Goal: Task Accomplishment & Management: Manage account settings

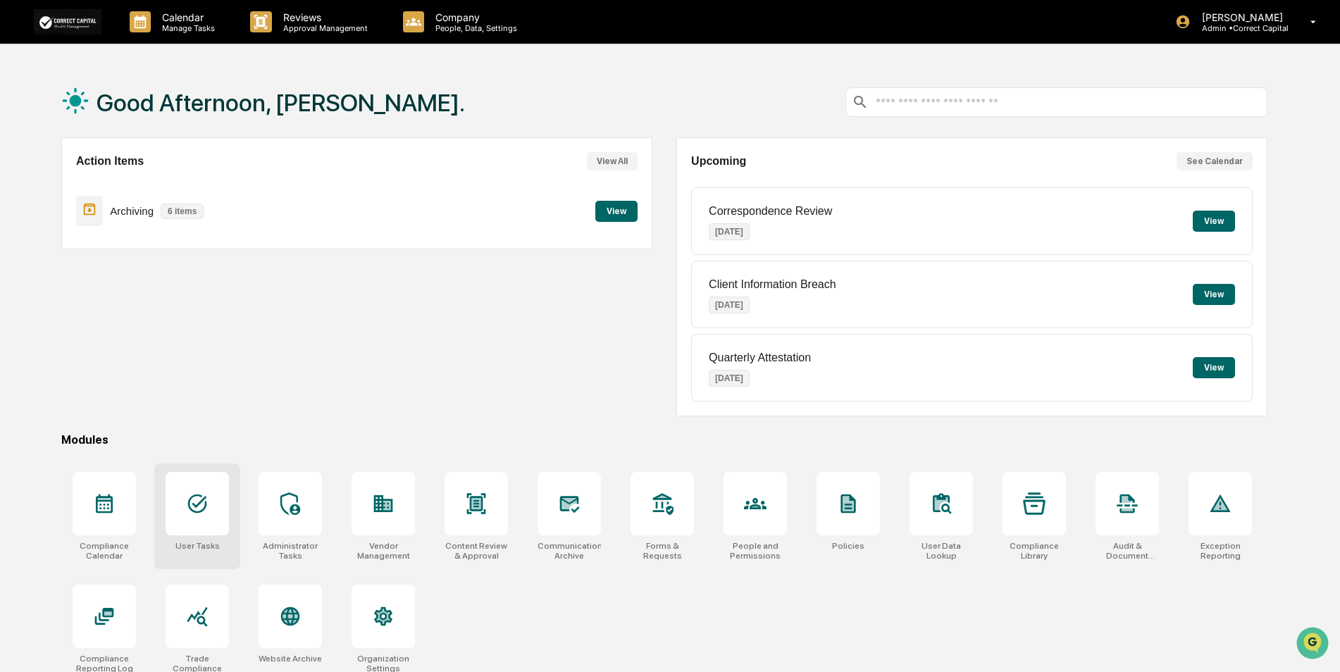
click at [199, 510] on icon at bounding box center [197, 503] width 23 height 23
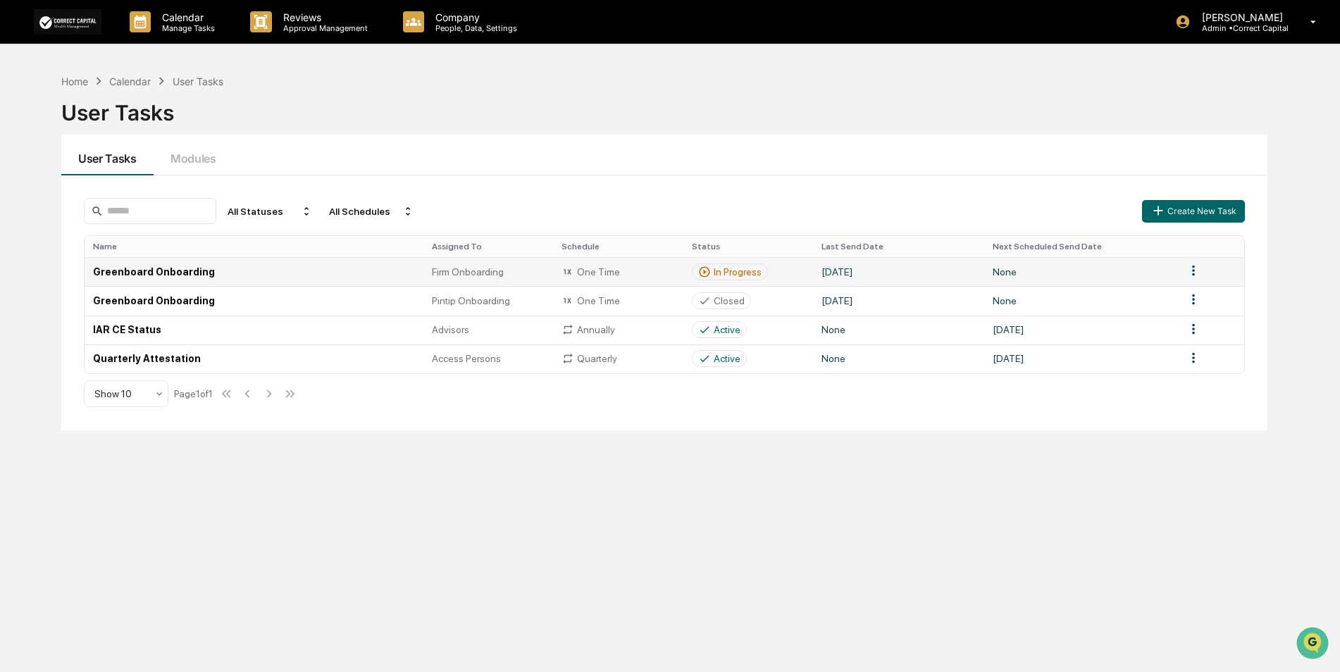
click at [152, 268] on td "Greenboard Onboarding" at bounding box center [254, 271] width 339 height 29
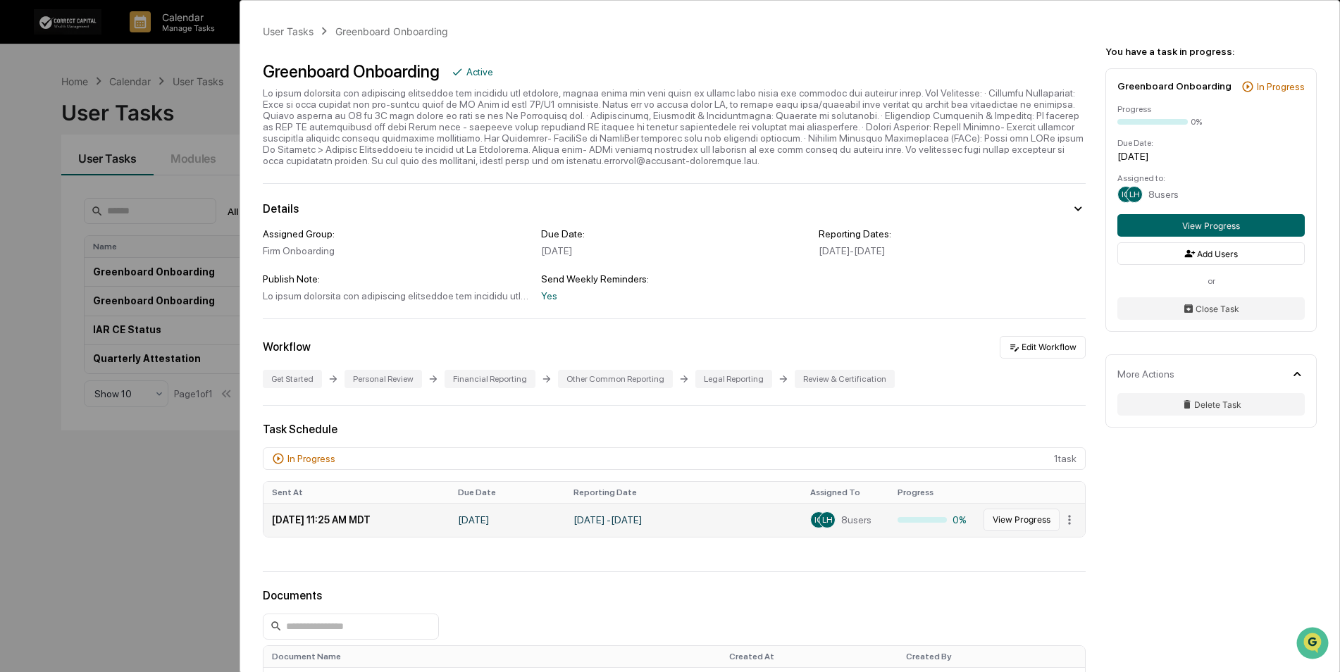
click at [1021, 519] on button "View Progress" at bounding box center [1021, 520] width 76 height 23
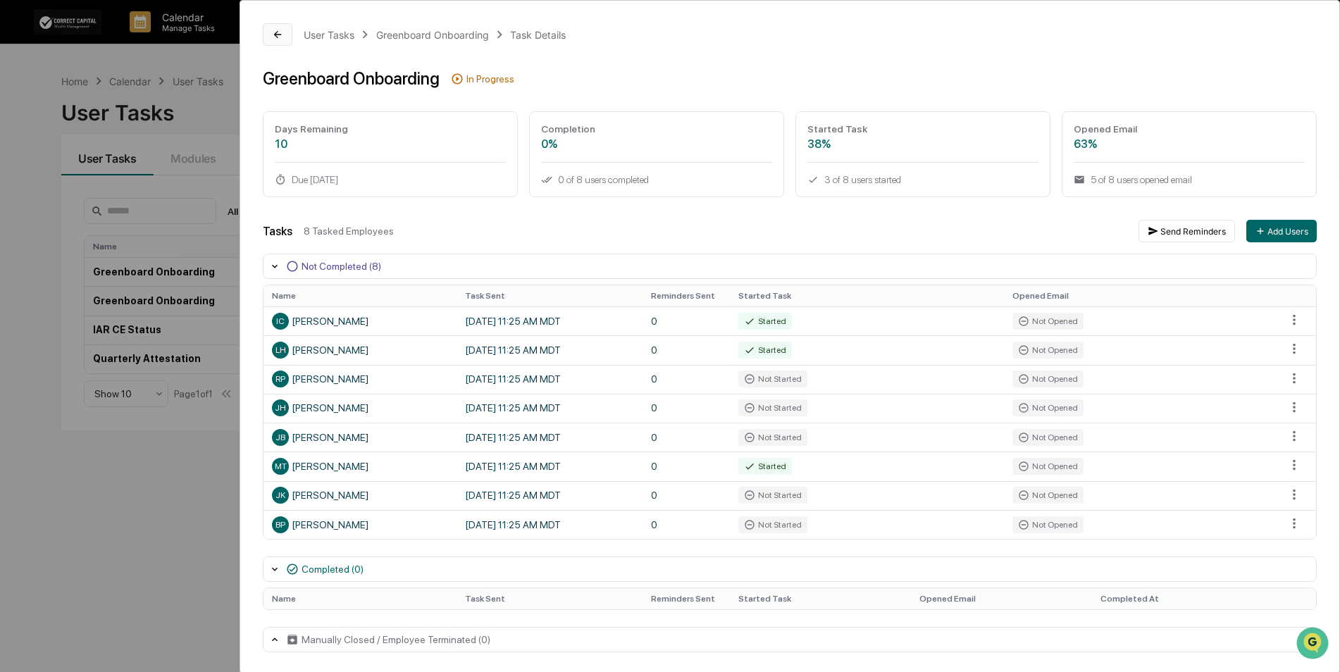
click at [279, 31] on icon at bounding box center [277, 34] width 11 height 11
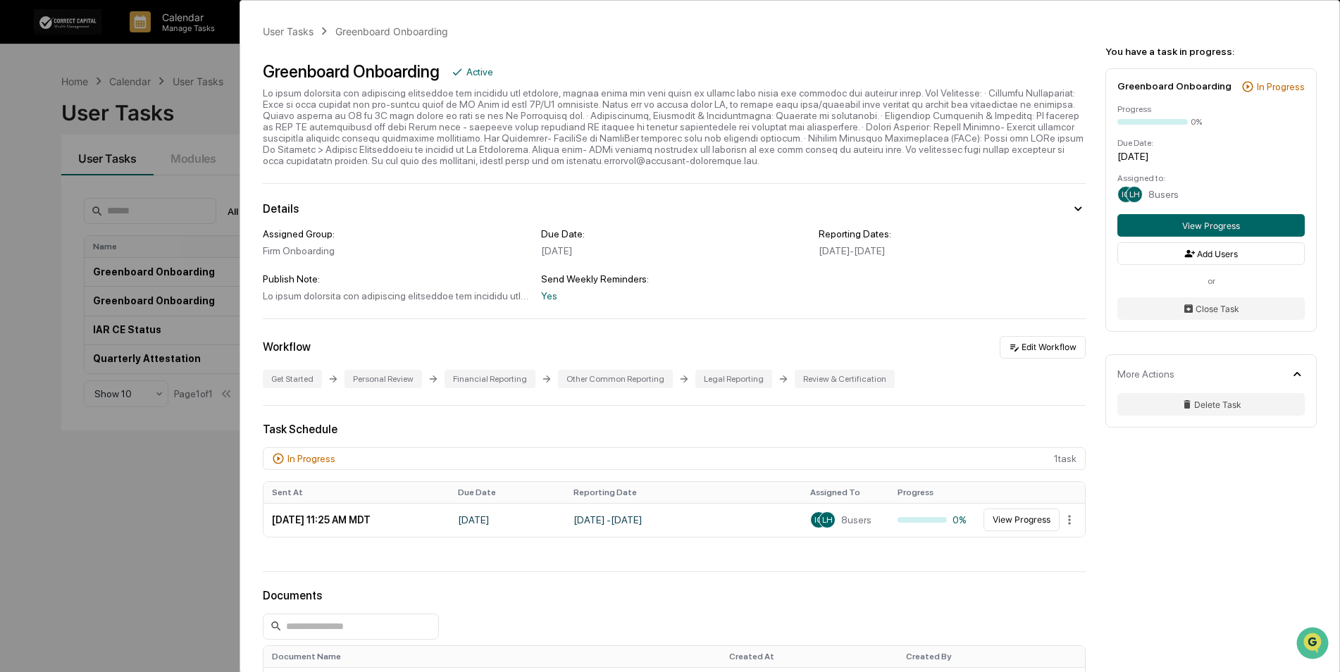
click at [187, 482] on div "User Tasks Greenboard Onboarding Greenboard Onboarding Active Details Assigned …" at bounding box center [670, 336] width 1340 height 672
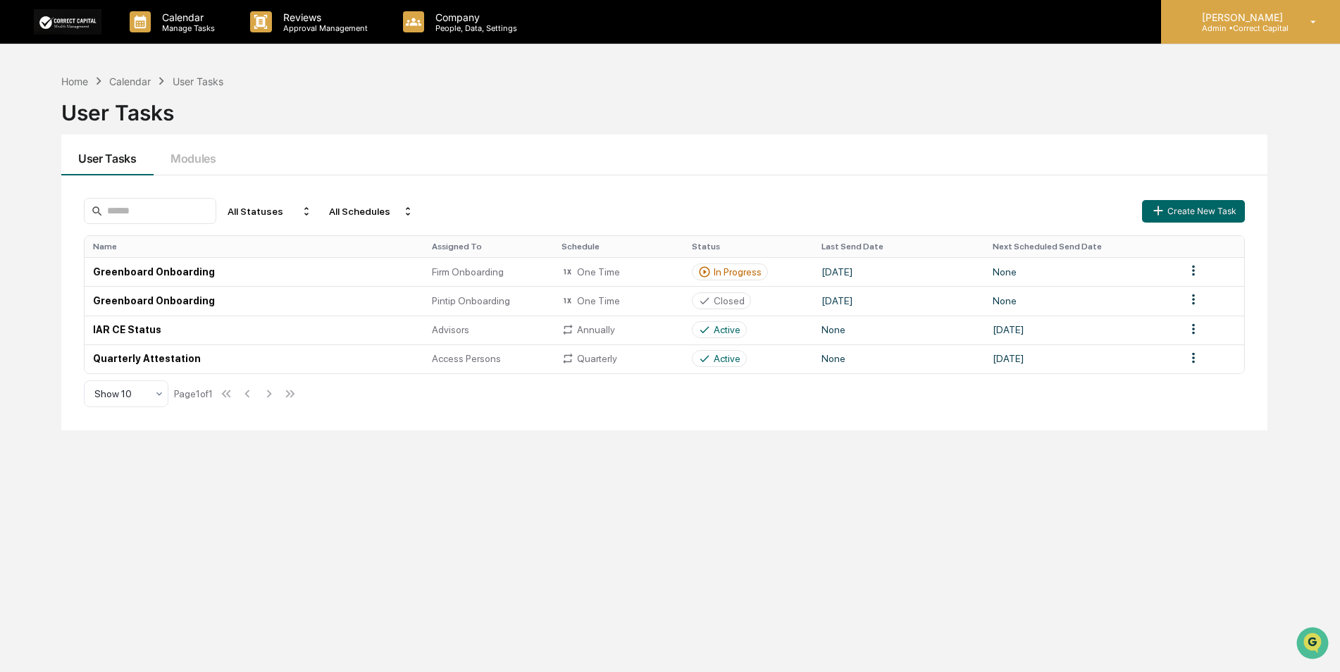
click at [1243, 36] on div "[PERSON_NAME] Admin • Correct Capital" at bounding box center [1250, 22] width 179 height 44
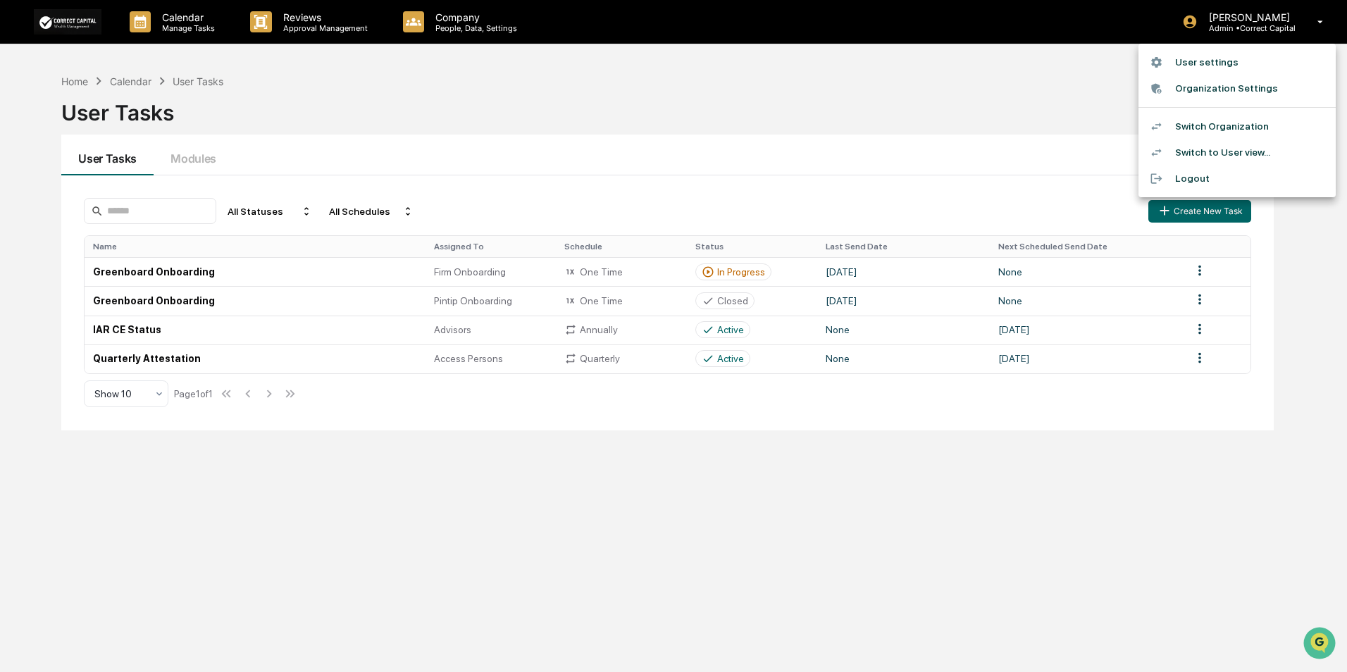
click at [1238, 124] on li "Switch Organization" at bounding box center [1236, 126] width 197 height 26
